Goal: Check status: Check status

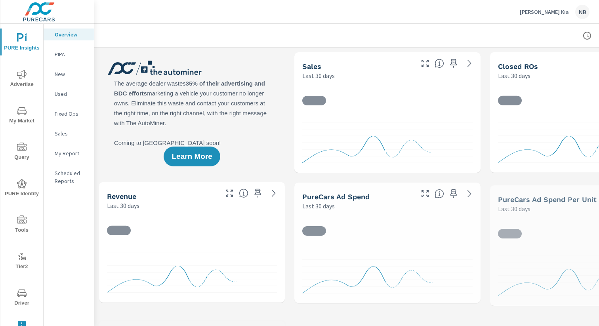
click at [543, 14] on p "McGrath Kia" at bounding box center [544, 11] width 49 height 7
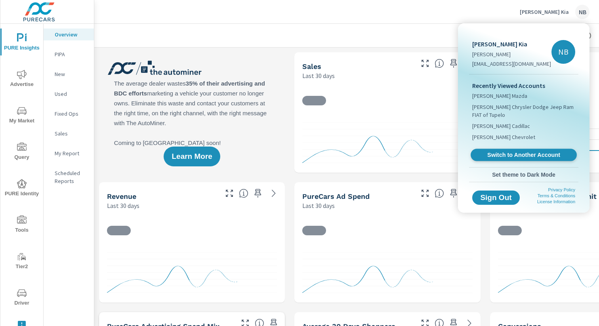
click at [525, 151] on span "Switch to Another Account" at bounding box center [523, 155] width 97 height 8
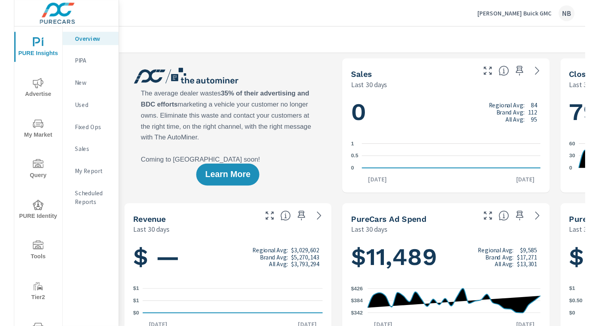
scroll to position [0, 0]
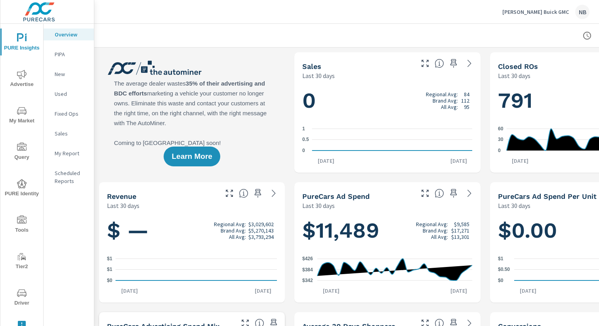
click at [22, 74] on icon "nav menu" at bounding box center [22, 75] width 10 height 10
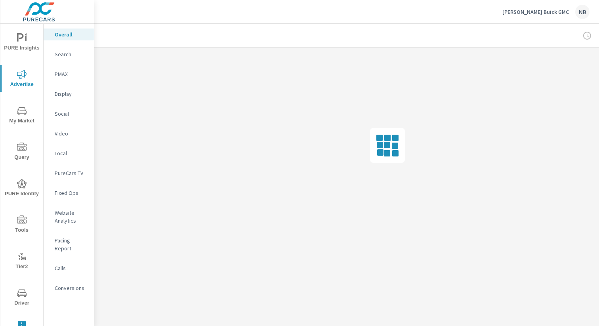
click at [74, 53] on p "Search" at bounding box center [71, 54] width 33 height 8
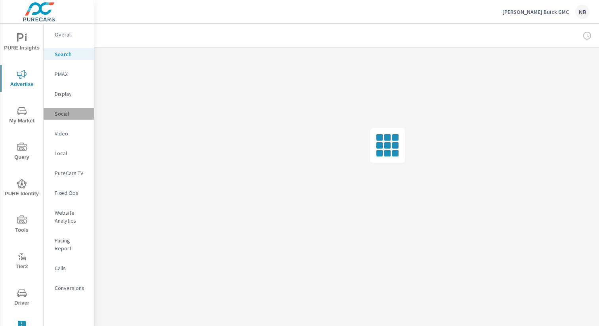
click at [67, 112] on p "Social" at bounding box center [71, 114] width 33 height 8
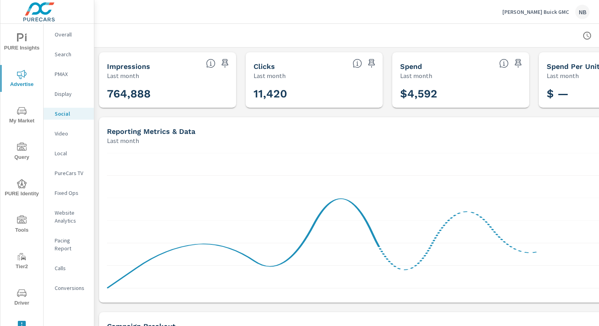
click at [21, 287] on button "Driver" at bounding box center [21, 297] width 43 height 27
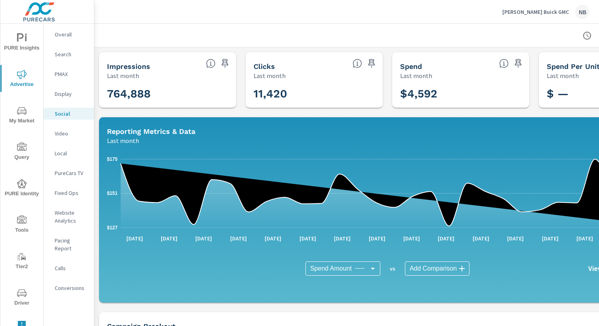
scroll to position [0, 0]
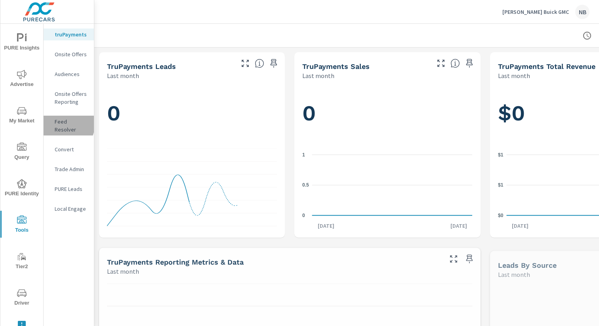
click at [57, 123] on p "Feed Resolver" at bounding box center [71, 126] width 33 height 16
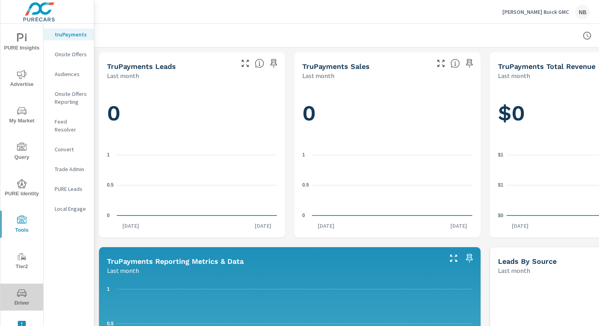
click at [27, 294] on span "Driver" at bounding box center [22, 297] width 38 height 19
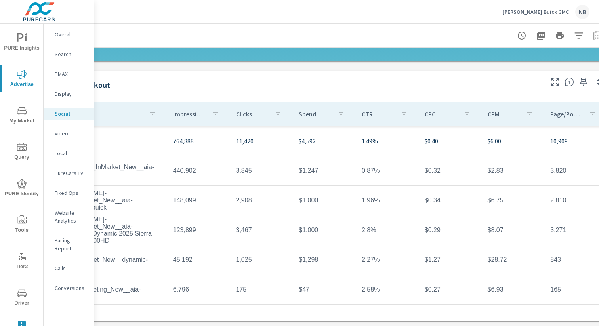
scroll to position [241, 82]
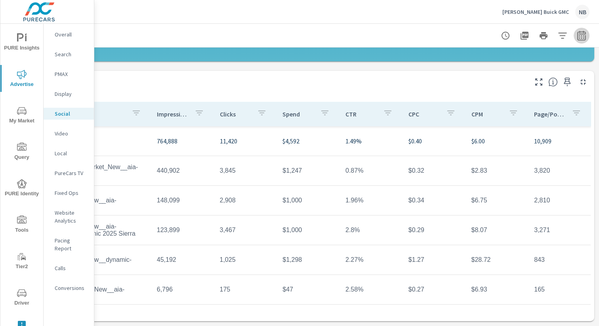
click at [579, 37] on icon "button" at bounding box center [582, 36] width 10 height 10
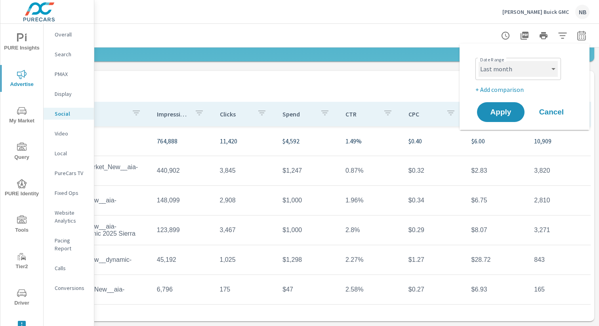
click at [525, 74] on select "Custom [DATE] Last week Last 7 days Last 14 days Last 30 days Last 45 days Last…" at bounding box center [517, 69] width 79 height 16
select select "Month to date"
click at [511, 114] on span "Apply" at bounding box center [500, 112] width 32 height 8
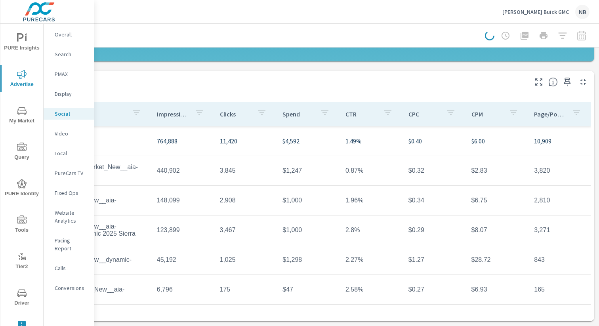
scroll to position [241, 0]
